Goal: Navigation & Orientation: Find specific page/section

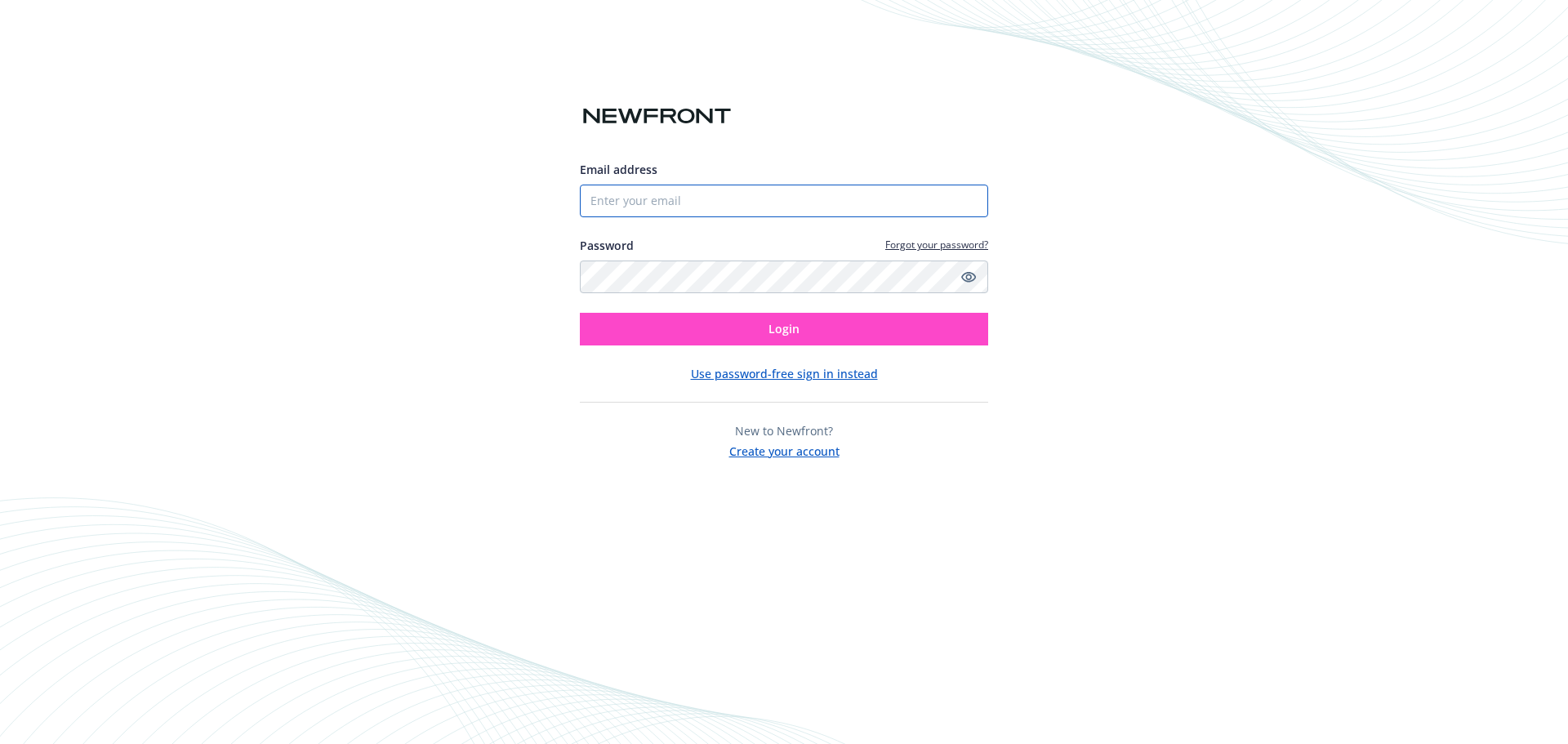
type input "[EMAIL_ADDRESS][PERSON_NAME][DOMAIN_NAME]"
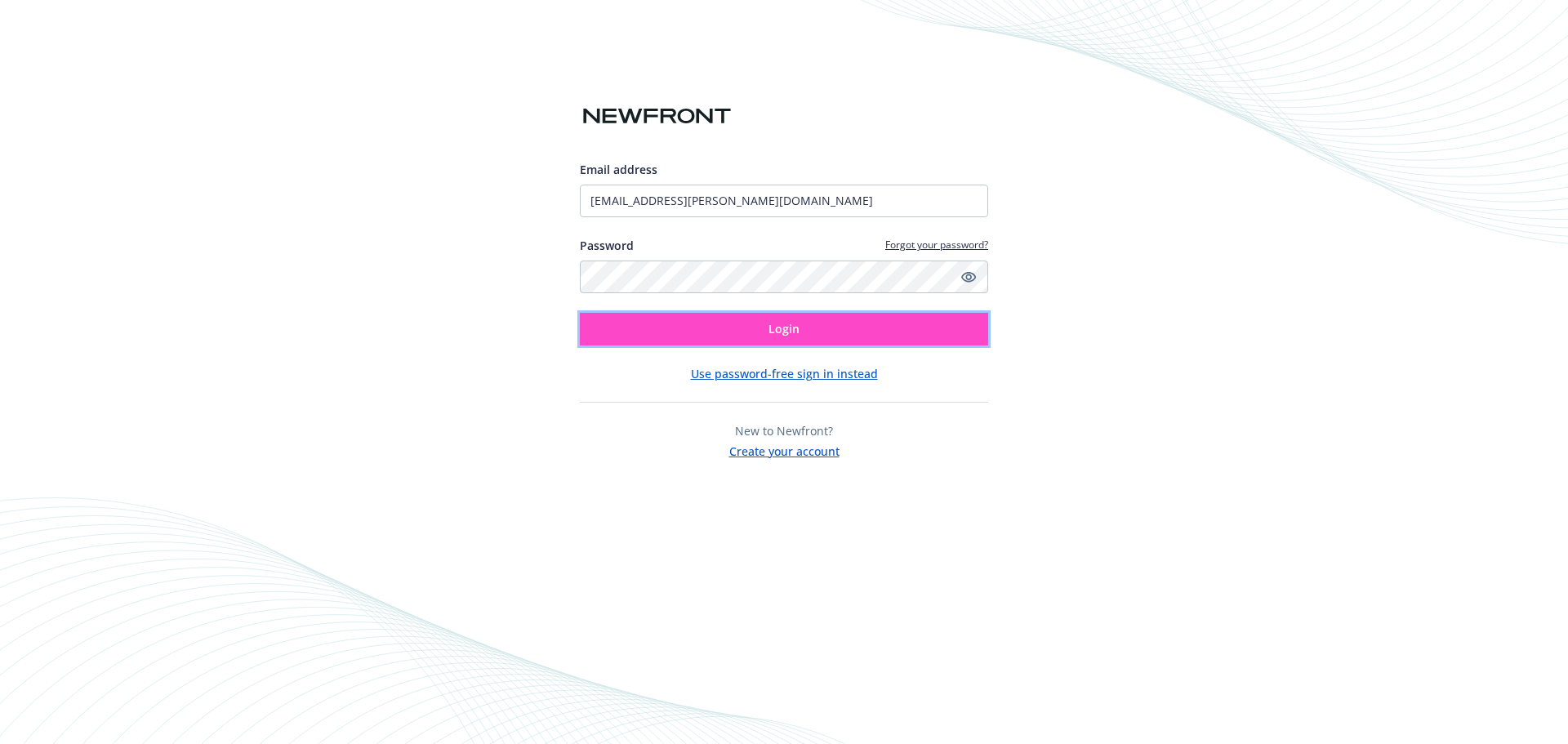
click at [826, 327] on button "Login" at bounding box center [784, 329] width 408 height 33
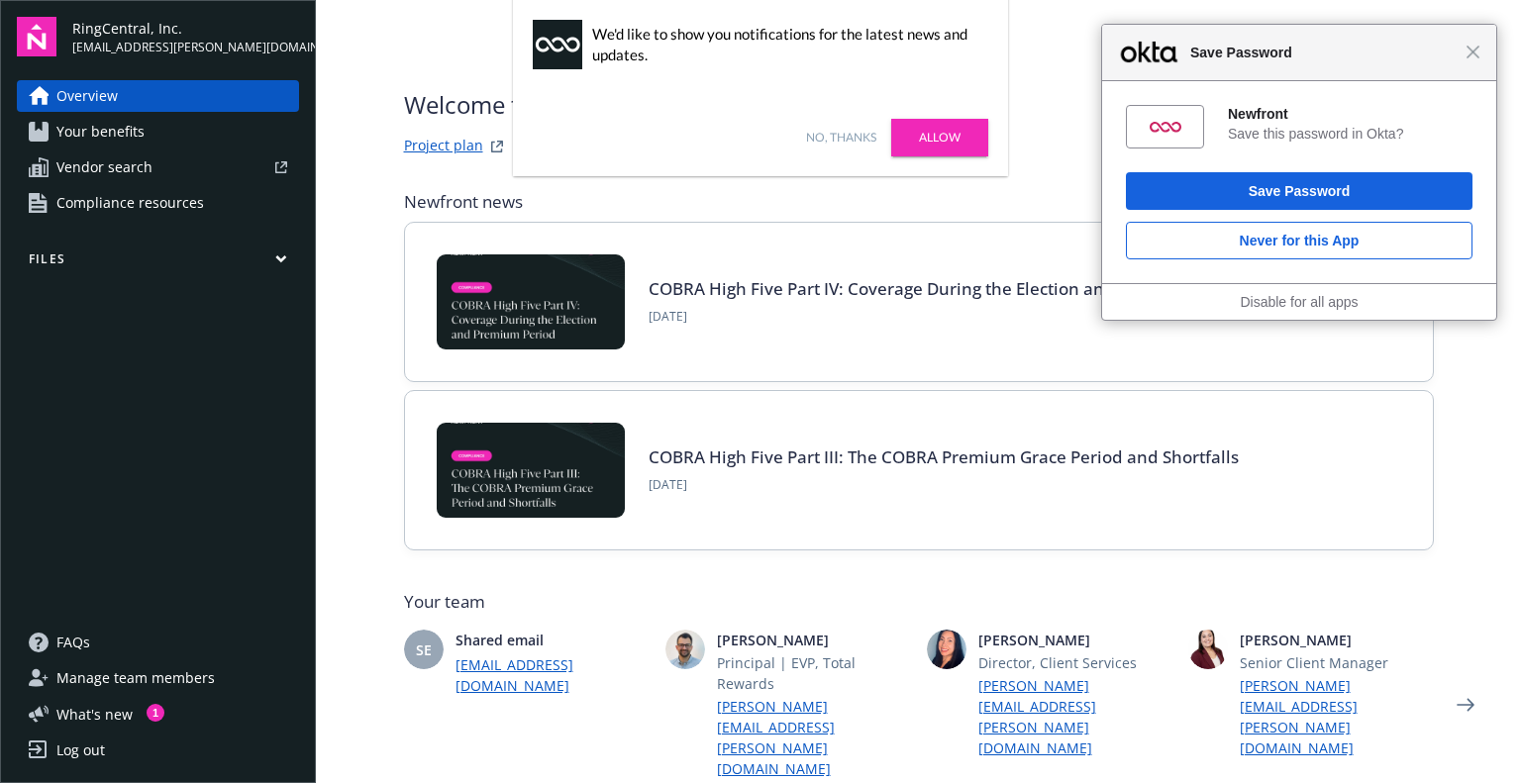
click at [832, 138] on link "No, thanks" at bounding box center [841, 138] width 70 height 18
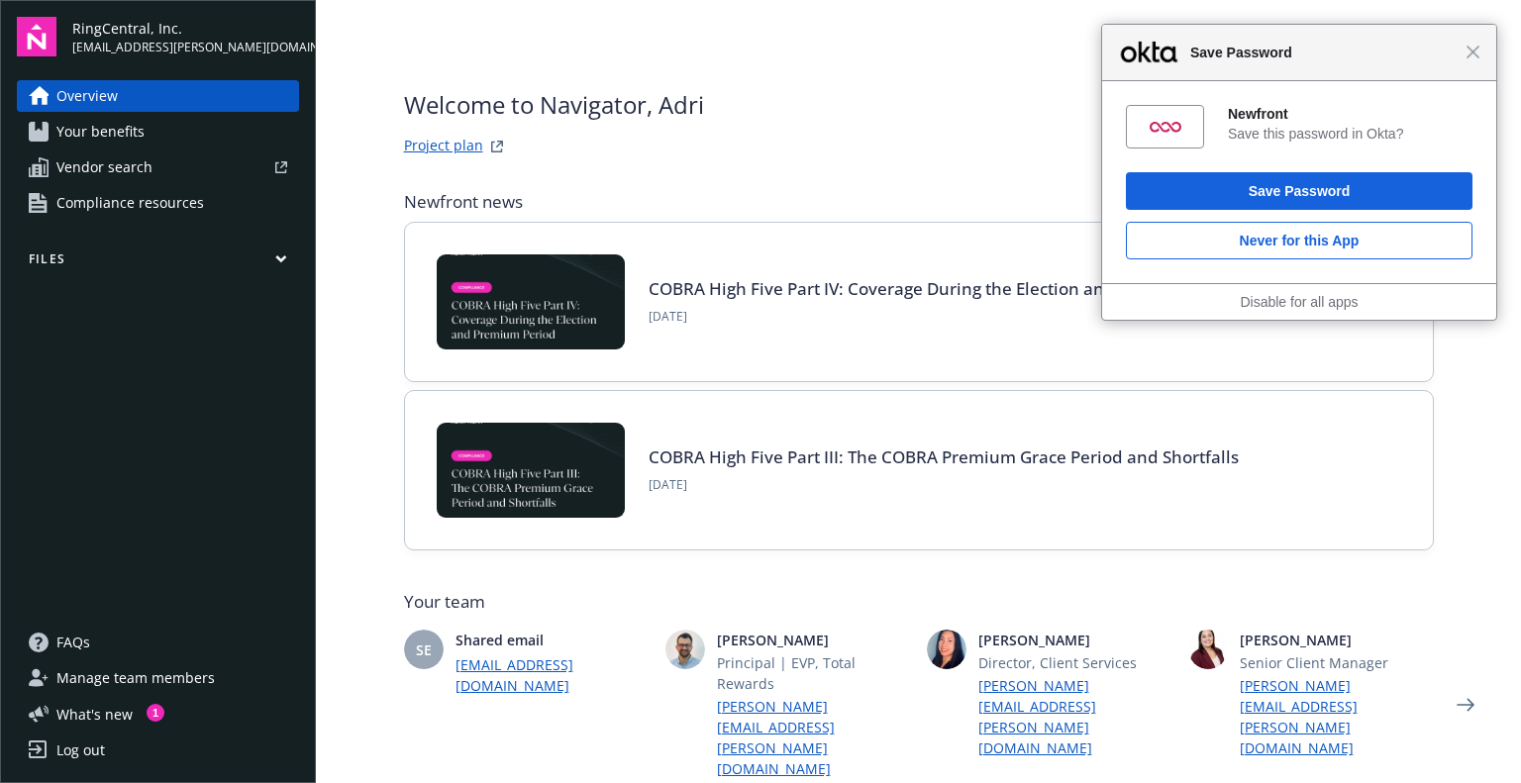
click at [1479, 58] on div "Close Save Password" at bounding box center [1299, 53] width 394 height 56
click at [1477, 55] on span "Close" at bounding box center [1472, 52] width 15 height 15
